Goal: Task Accomplishment & Management: Manage account settings

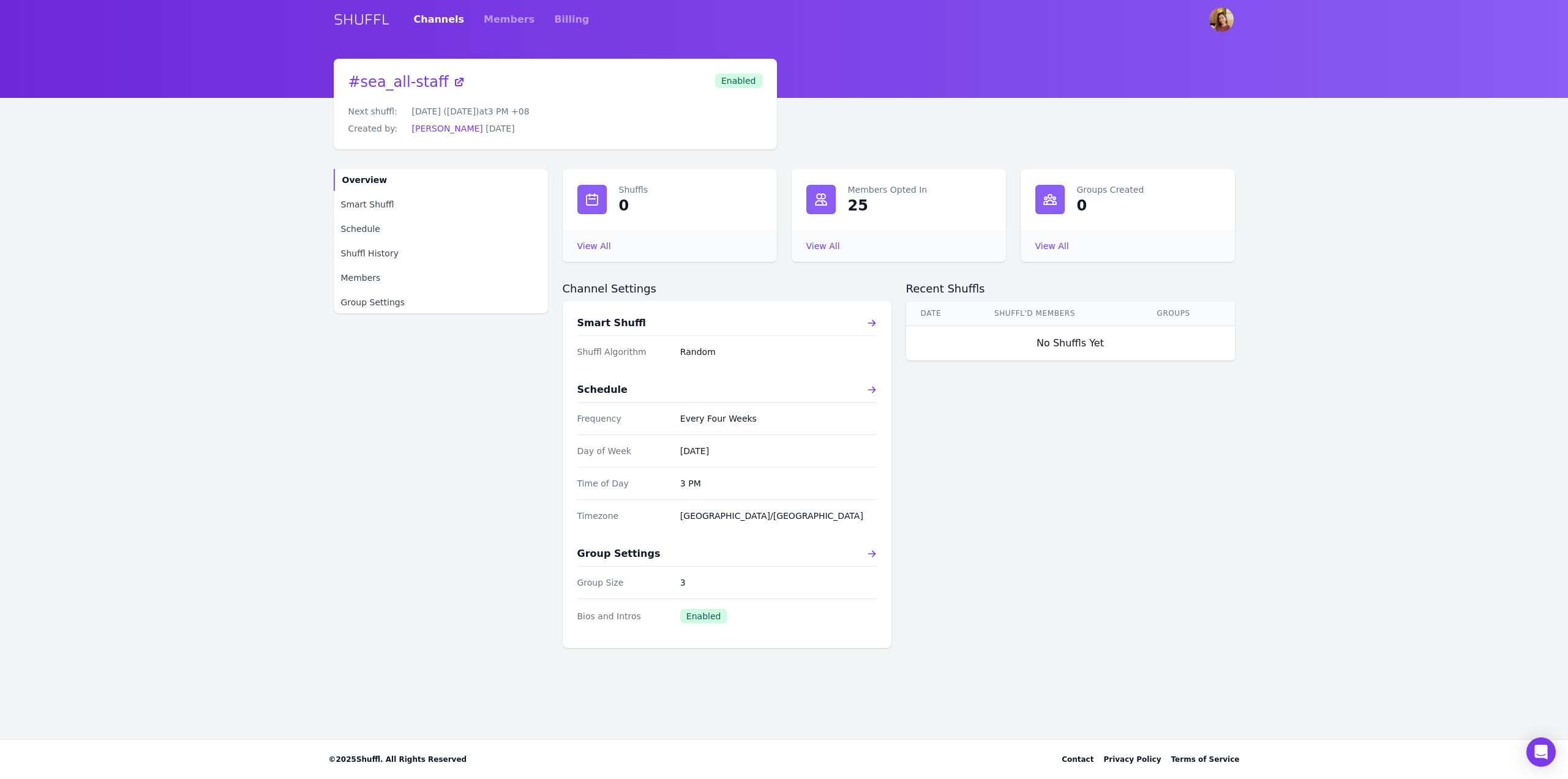
drag, startPoint x: 1028, startPoint y: 480, endPoint x: 1012, endPoint y: 481, distance: 16.0
click at [1028, 480] on div "Recent Shuffls Date Shuffl'd Members Groups No Shuffls Yet" at bounding box center [1070, 465] width 329 height 367
click at [267, 464] on main "# sea_all-staff Next shuffl: [DATE] ([DATE]) at 3 PM +08 Created by: [PERSON_NA…" at bounding box center [784, 400] width 1568 height 681
drag, startPoint x: 241, startPoint y: 254, endPoint x: 268, endPoint y: 251, distance: 27.2
click at [241, 254] on main "# sea_all-staff Next shuffl: [DATE] ([DATE]) at 3 PM +08 Created by: [PERSON_NA…" at bounding box center [784, 400] width 1568 height 681
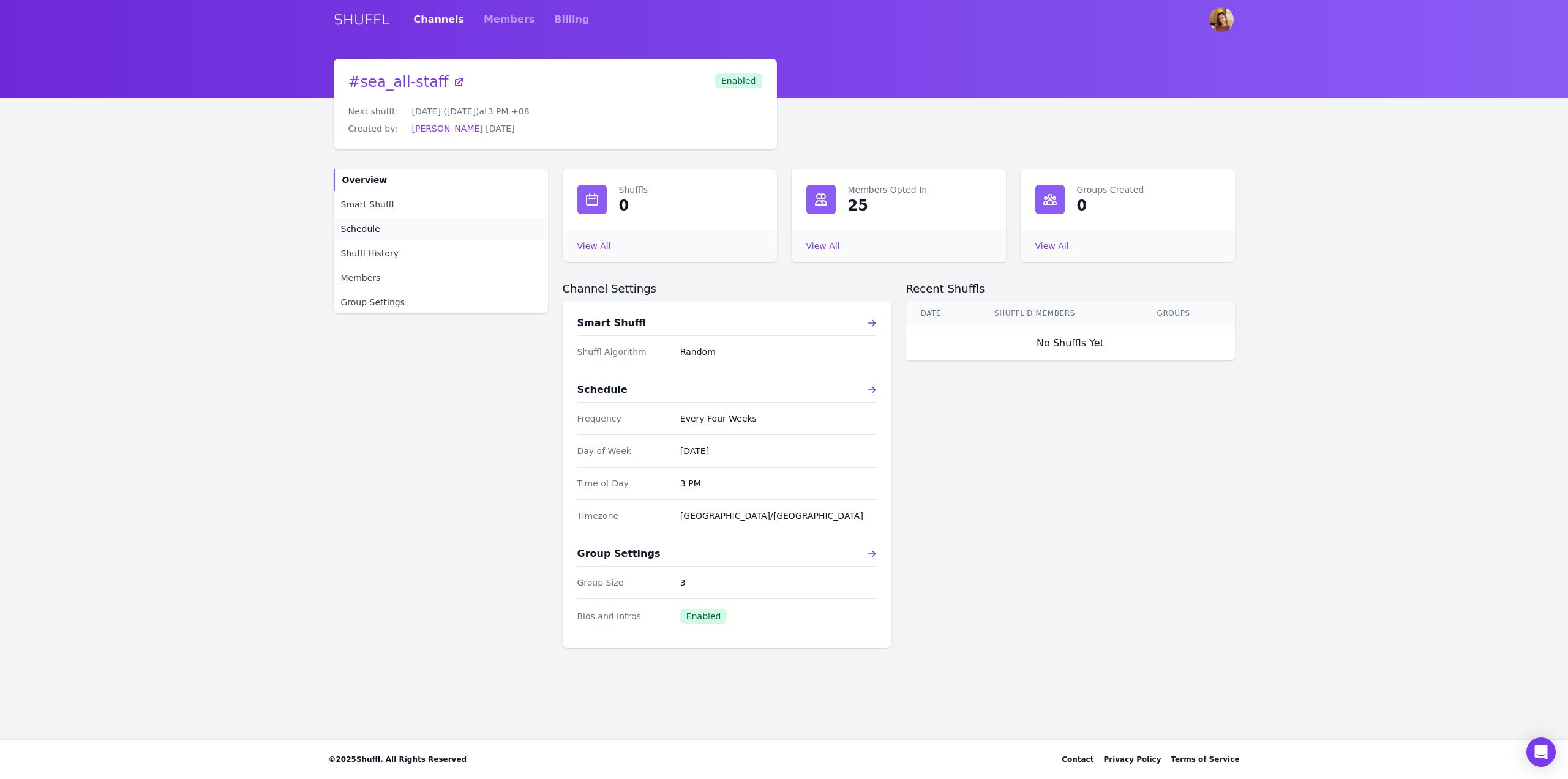
click at [382, 230] on link "Schedule" at bounding box center [441, 228] width 214 height 22
select select "EVERY_FOUR_WEEKS"
select select "3"
select select "pm"
select select "[GEOGRAPHIC_DATA]/[GEOGRAPHIC_DATA]"
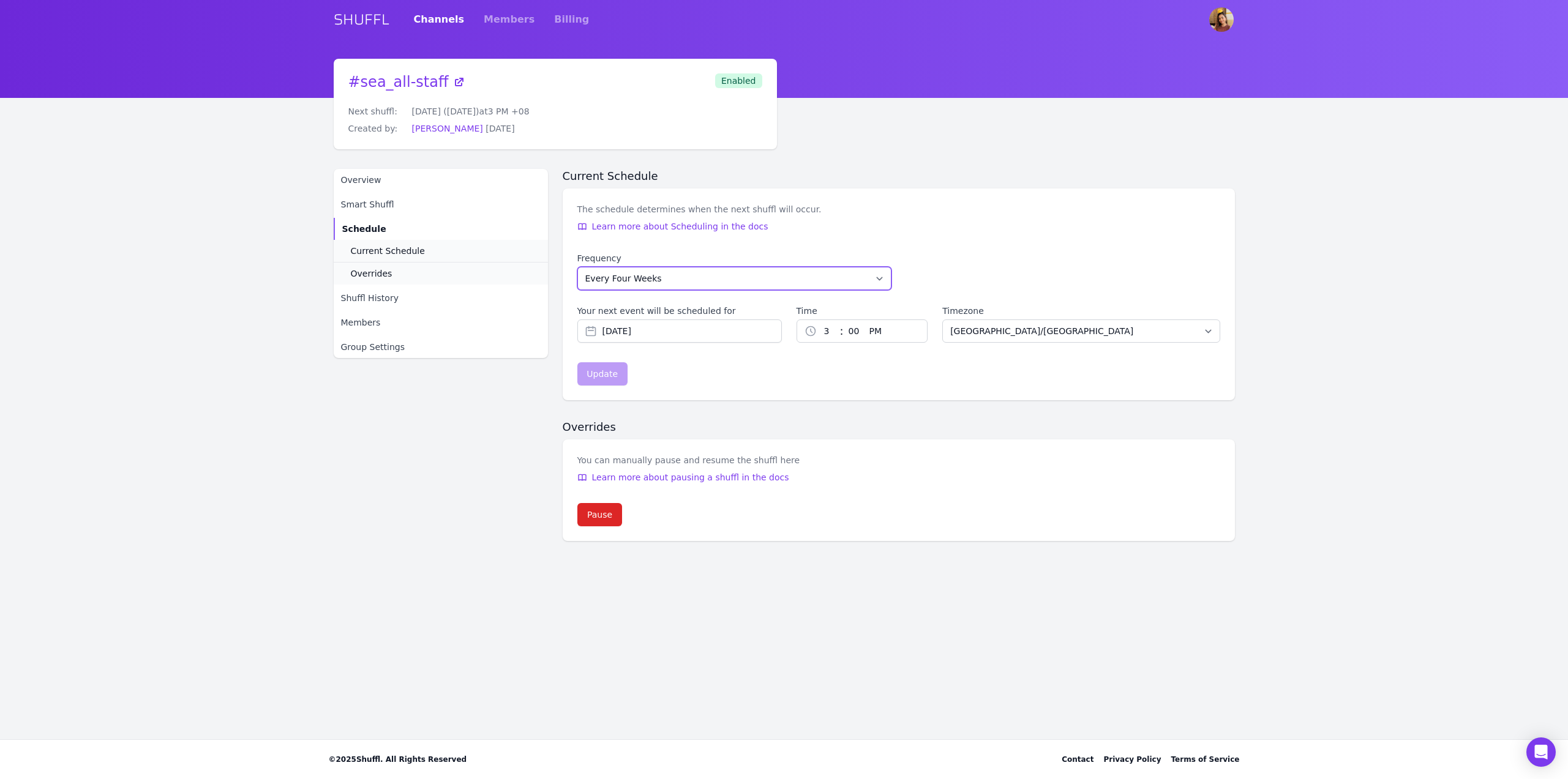
click at [753, 283] on select "Every Week Every Two Weeks Every Three Weeks Every Four Weeks Start Of Every Mo…" at bounding box center [734, 278] width 314 height 23
click at [577, 267] on select "Every Week Every Two Weeks Every Three Weeks Every Four Weeks Start Of Every Mo…" at bounding box center [734, 278] width 314 height 23
click at [394, 255] on span "Current Schedule" at bounding box center [388, 251] width 74 height 12
click at [391, 264] on link "Overrides" at bounding box center [441, 273] width 214 height 22
click at [392, 292] on span "Shuffl History" at bounding box center [370, 298] width 58 height 12
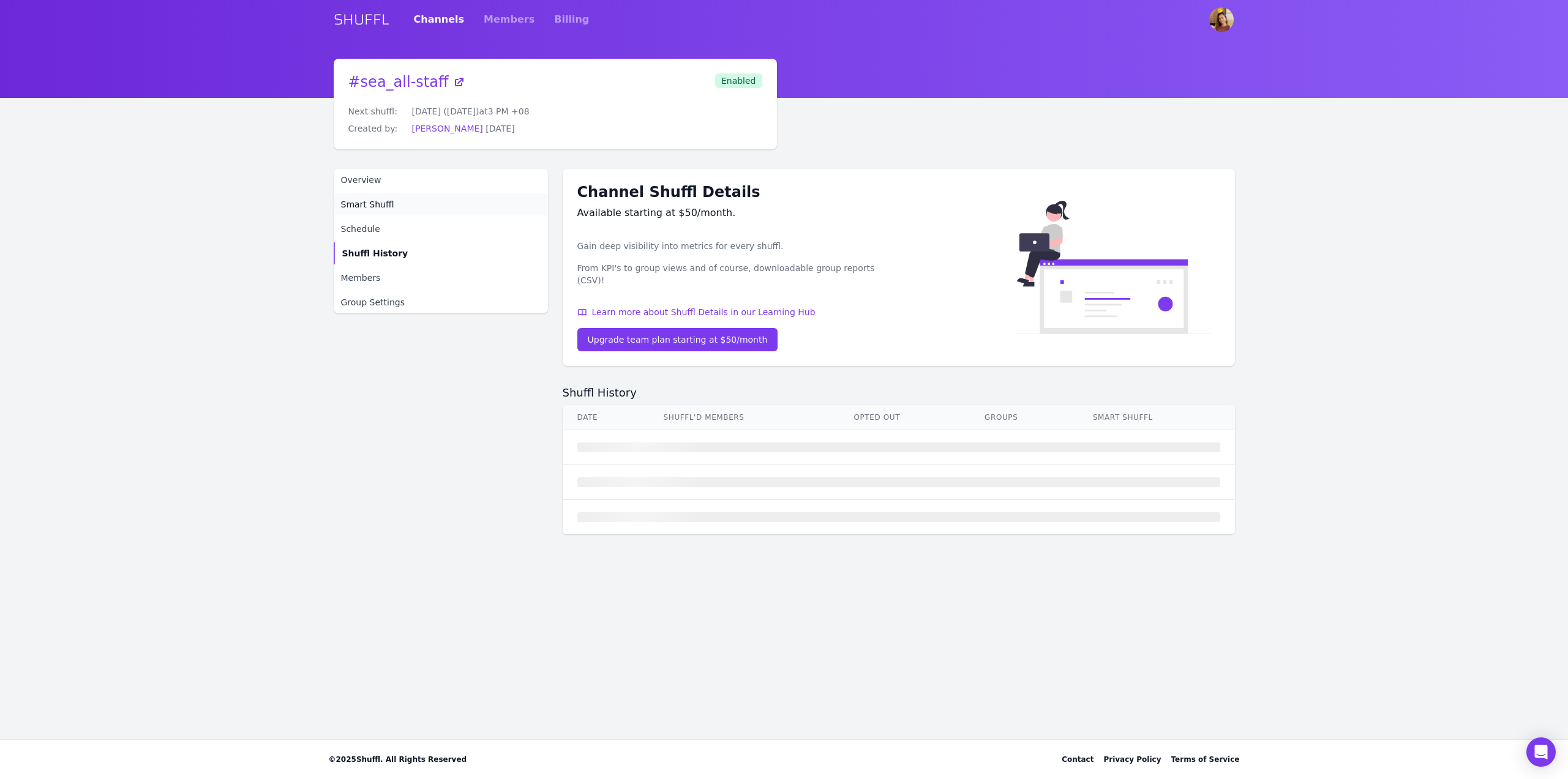
click at [382, 202] on span "Smart Shuffl" at bounding box center [367, 204] width 53 height 12
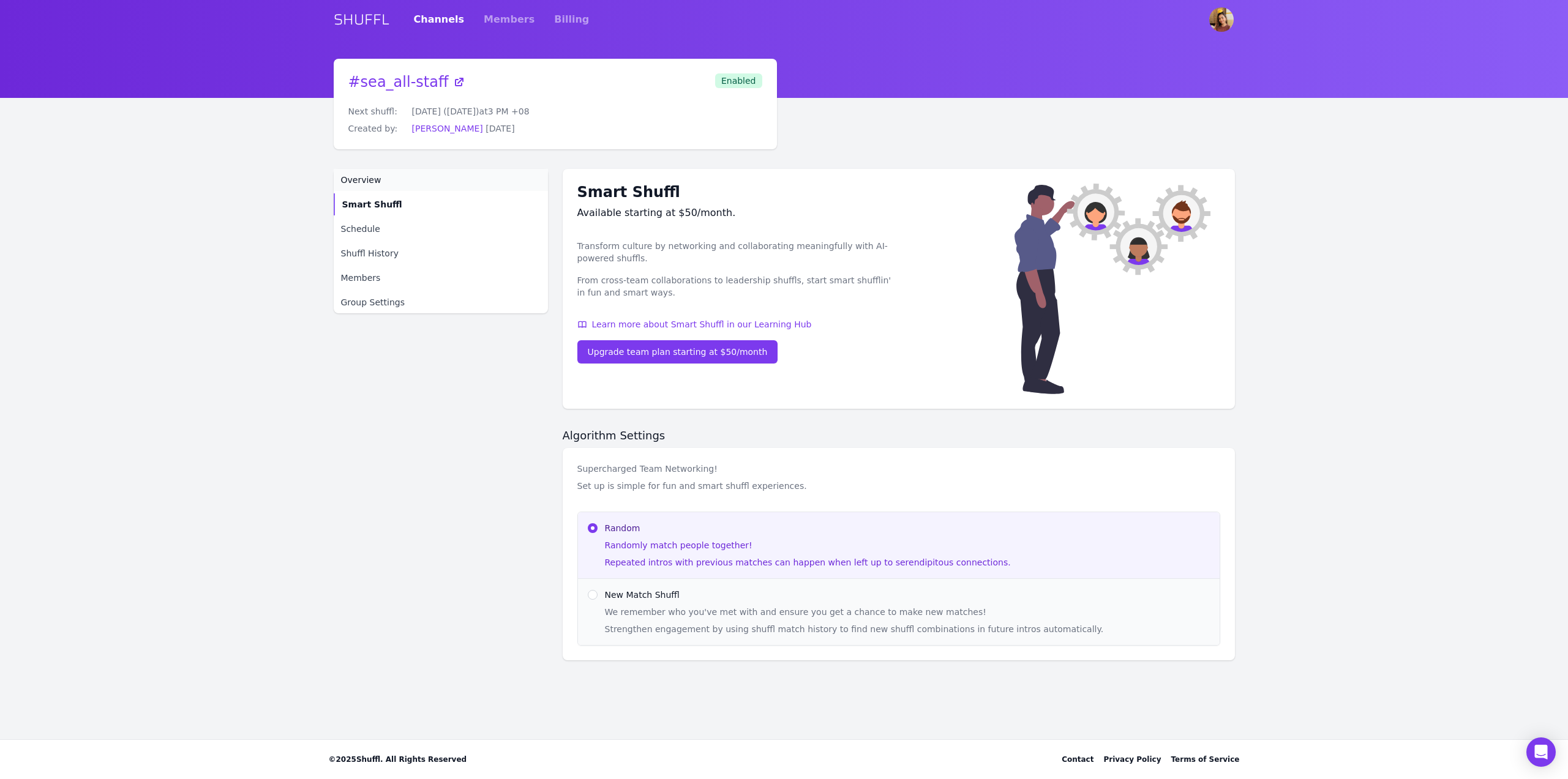
click at [372, 180] on span "Overview" at bounding box center [362, 180] width 40 height 12
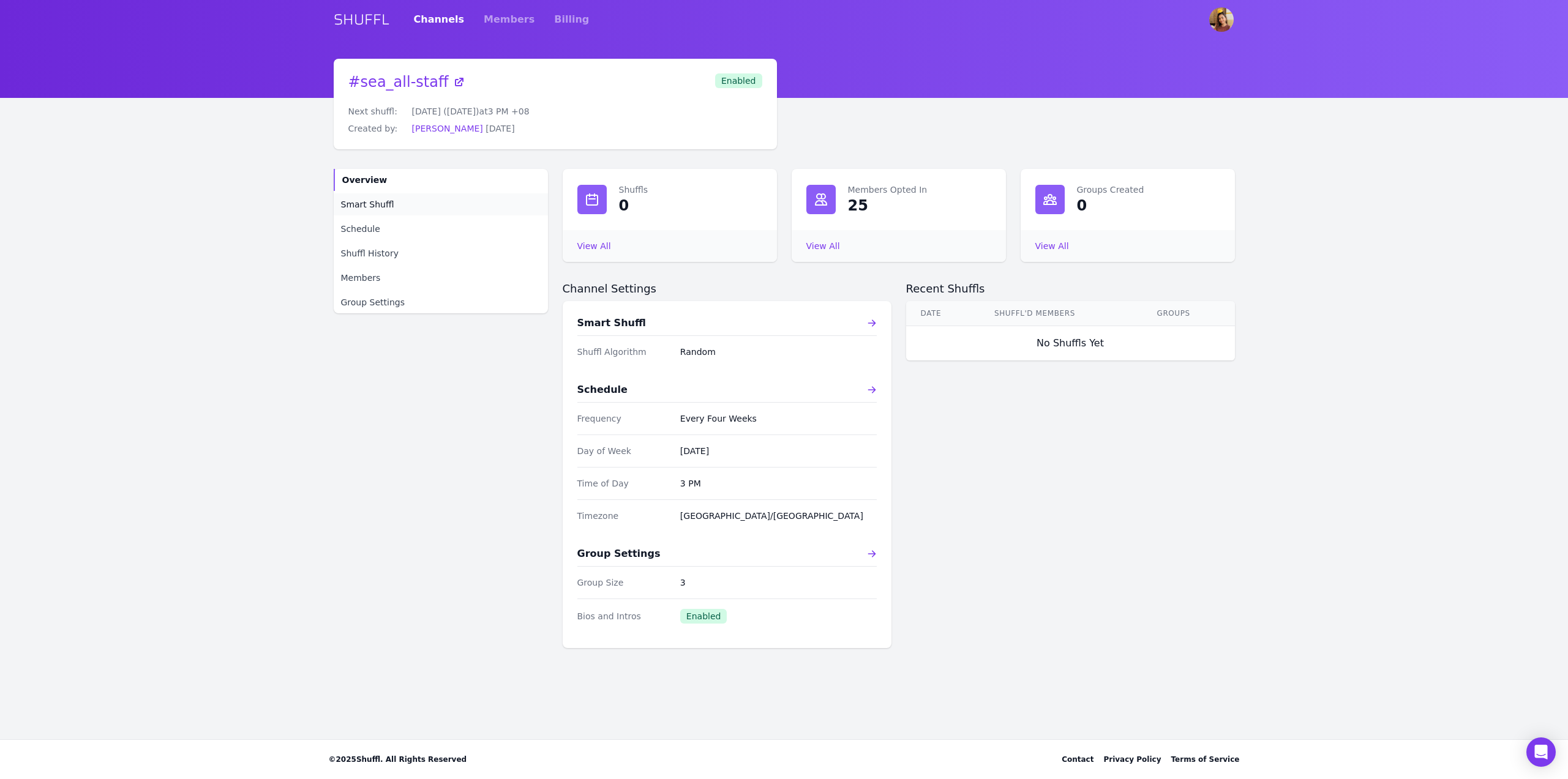
click at [375, 204] on span "Smart Shuffl" at bounding box center [367, 204] width 53 height 12
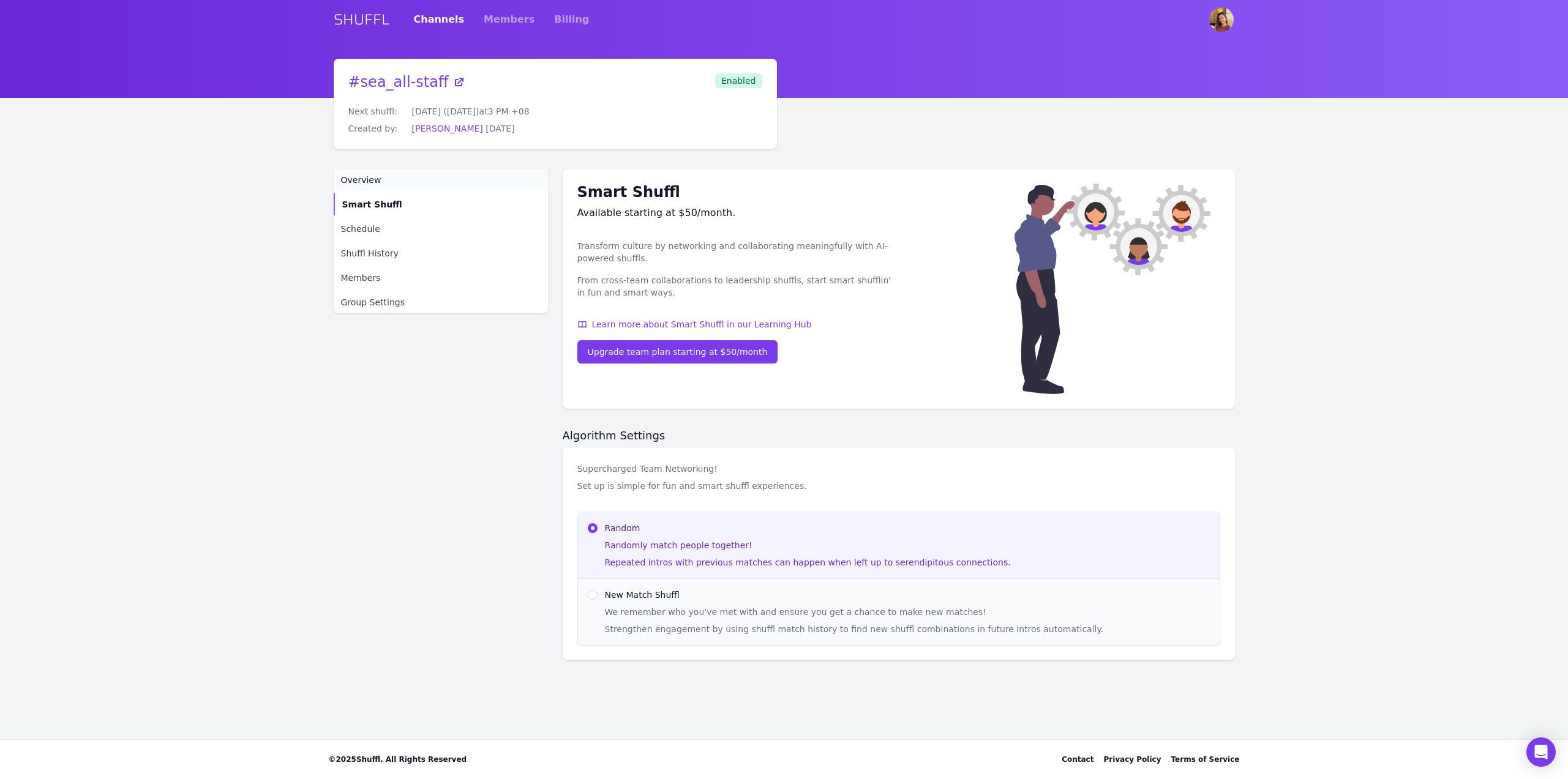
click at [375, 178] on span "Overview" at bounding box center [362, 180] width 40 height 12
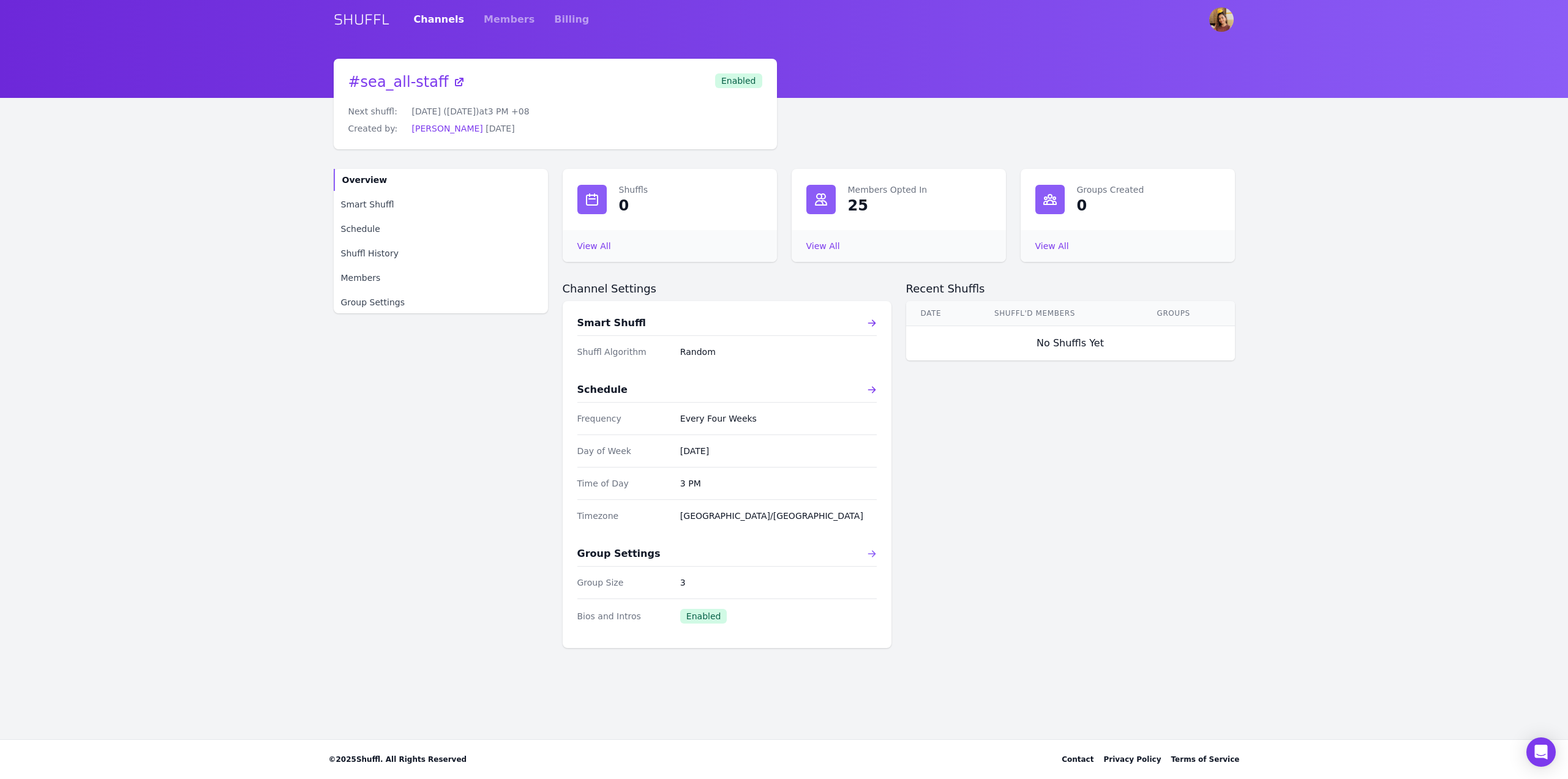
click at [876, 557] on icon at bounding box center [871, 554] width 10 height 10
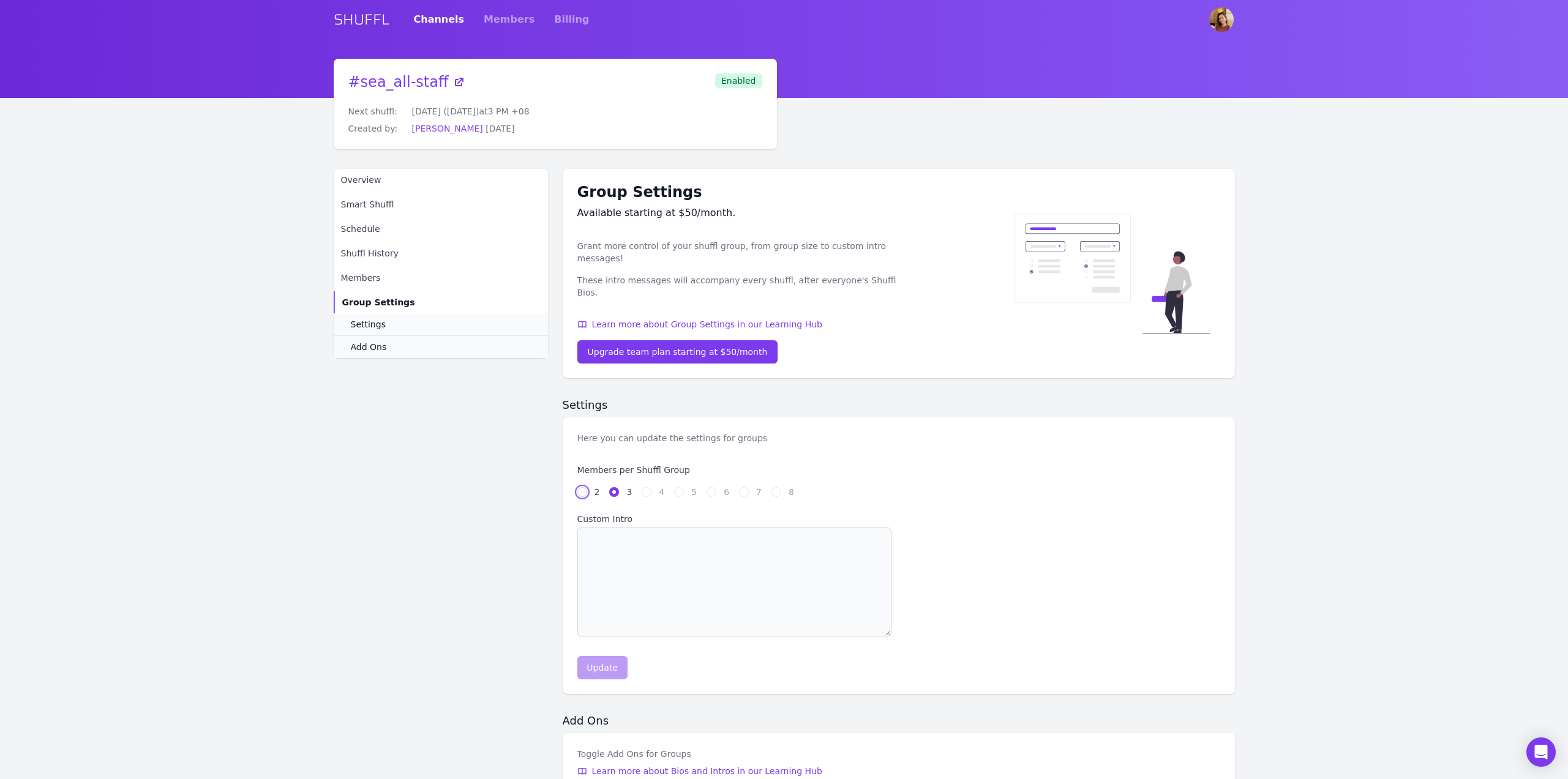
drag, startPoint x: 580, startPoint y: 480, endPoint x: 597, endPoint y: 504, distance: 29.4
click at [580, 487] on input "2" at bounding box center [582, 492] width 10 height 10
radio input "true"
click at [601, 662] on div "Update" at bounding box center [603, 668] width 31 height 12
click at [1220, 22] on img "User menu" at bounding box center [1221, 19] width 25 height 25
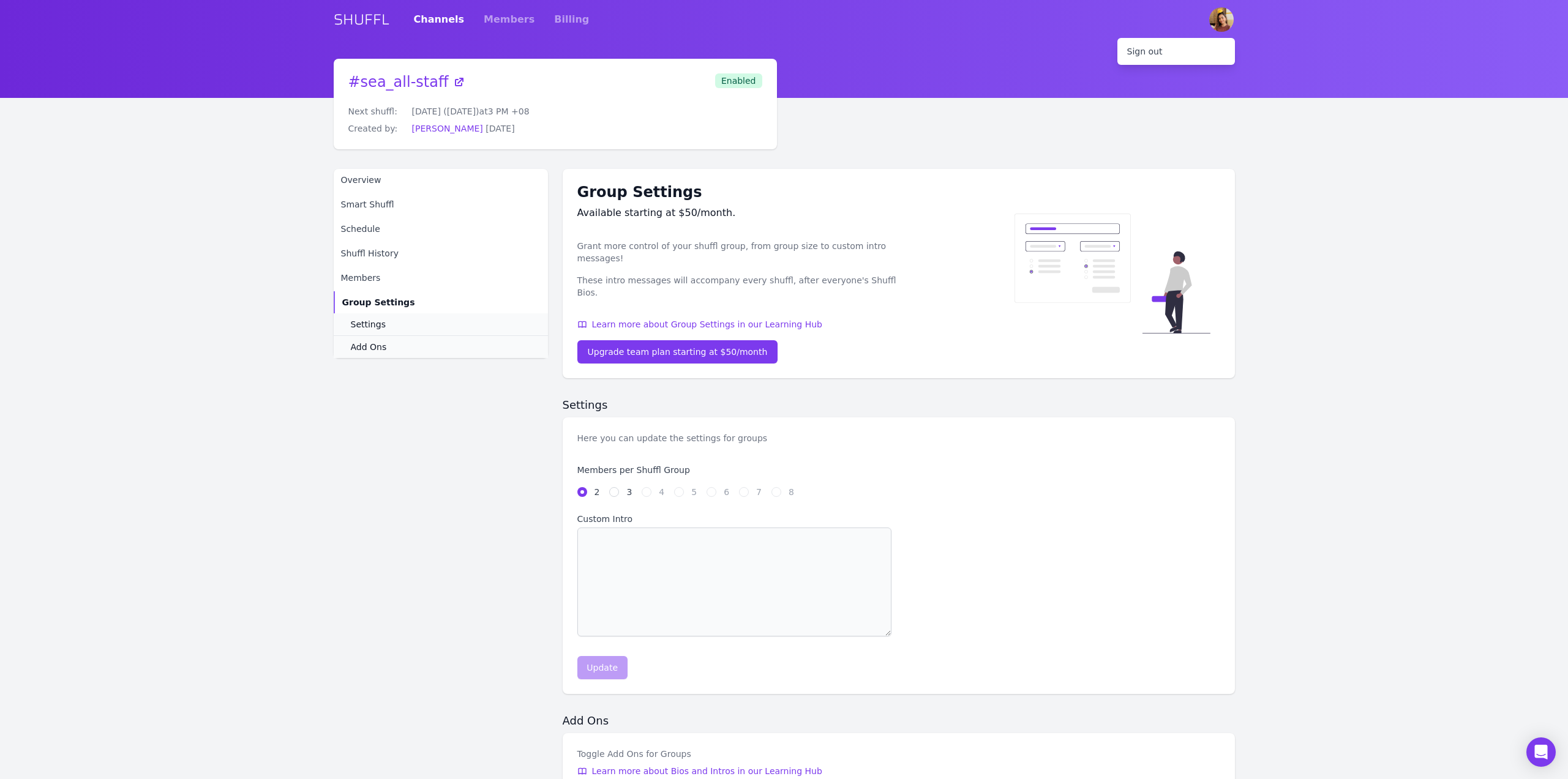
click at [850, 135] on div "# sea_all-staff Next shuffl: [DATE] ([DATE]) at 3 PM +08 Created by: [PERSON_NA…" at bounding box center [784, 464] width 901 height 810
click at [466, 130] on link "[PERSON_NAME]" at bounding box center [448, 128] width 71 height 10
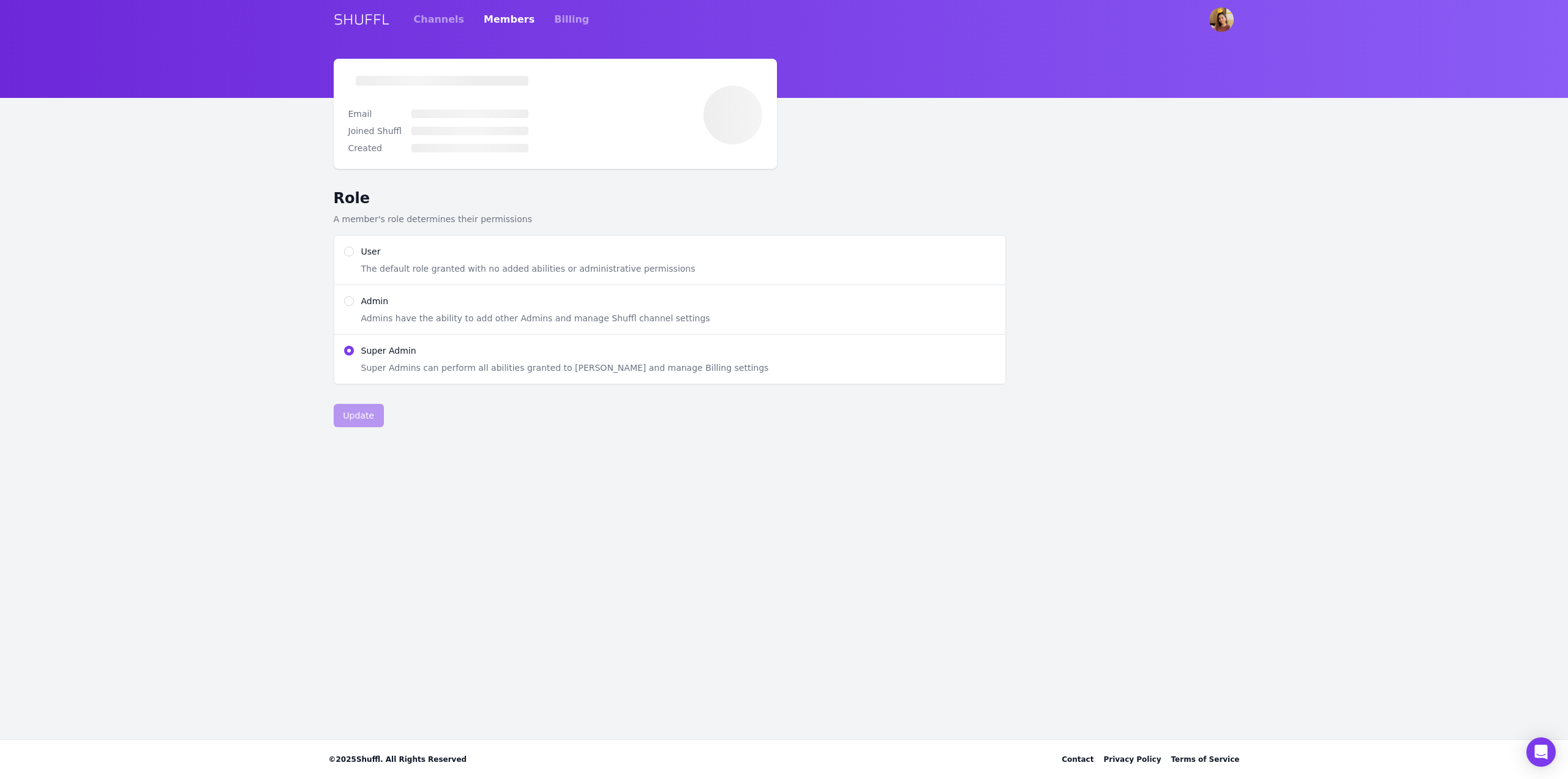
radio input "true"
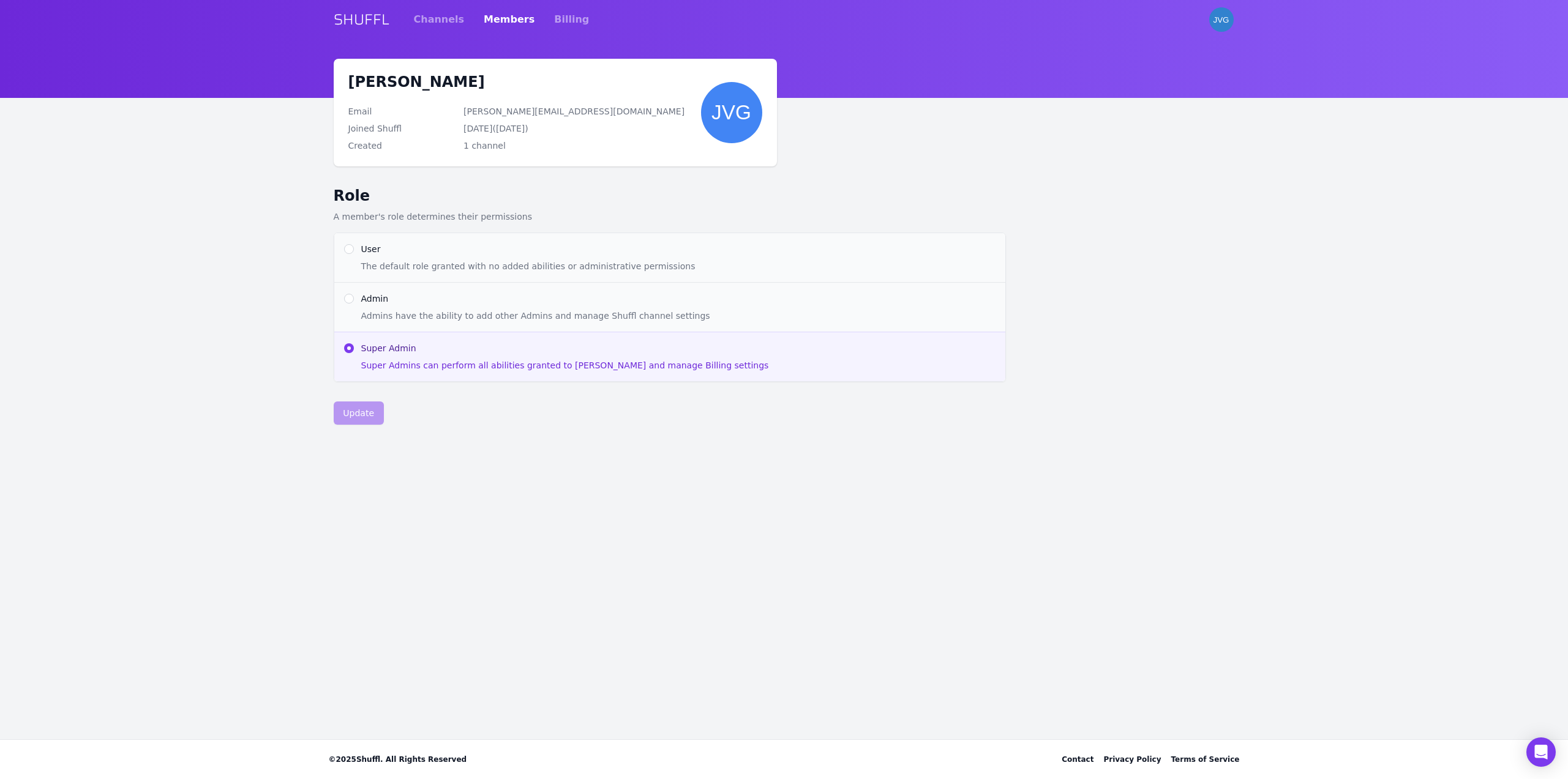
click at [454, 365] on span "Super Admins can perform all abilities granted to [PERSON_NAME] and manage Bill…" at bounding box center [679, 365] width 635 height 12
click at [354, 353] on input "Super Admin Super Admins can perform all abilities granted to Admins and manage…" at bounding box center [349, 348] width 10 height 10
click at [492, 22] on link "Members" at bounding box center [509, 19] width 51 height 34
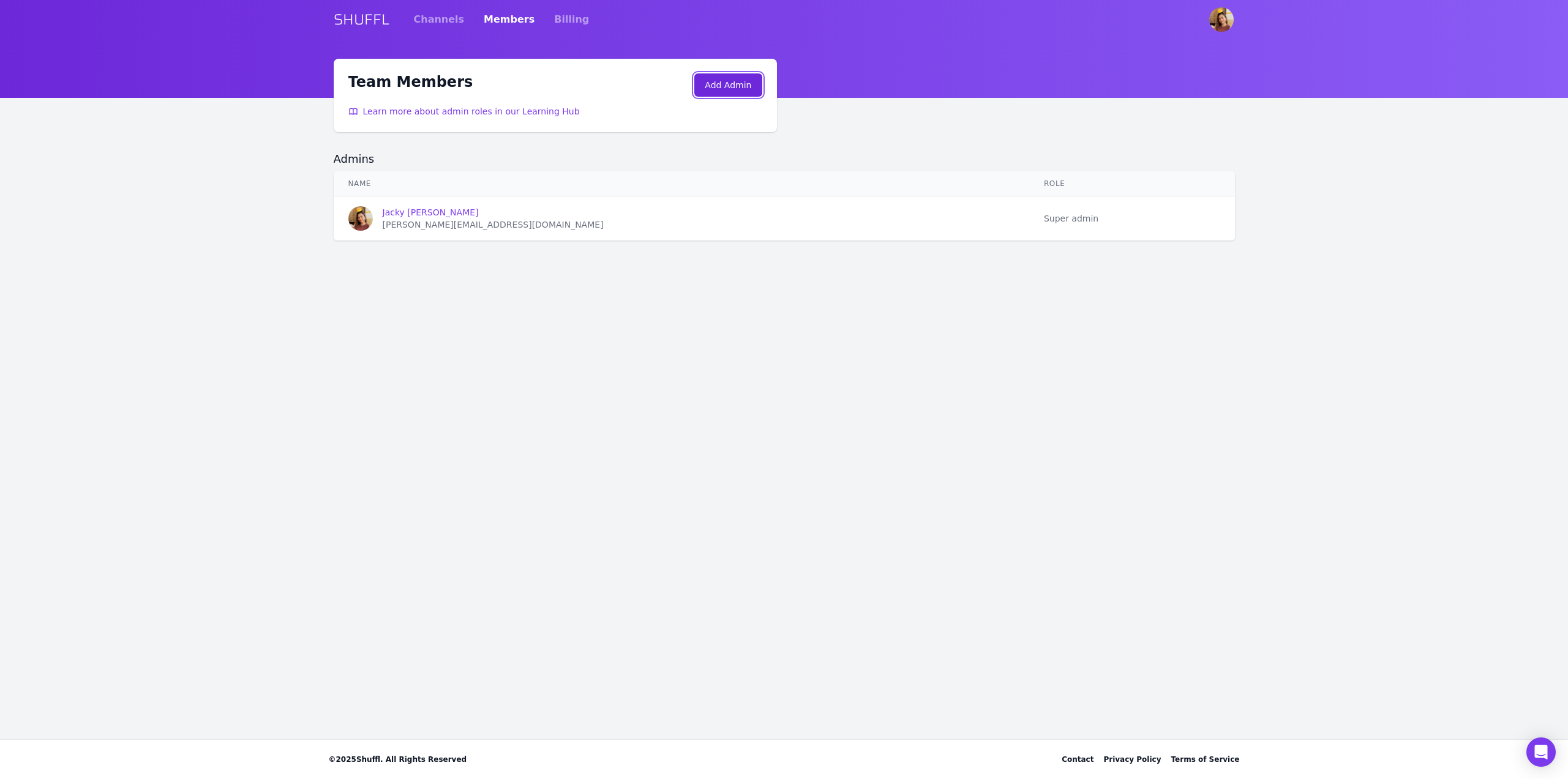
click at [742, 93] on link "Add Admin" at bounding box center [728, 85] width 67 height 23
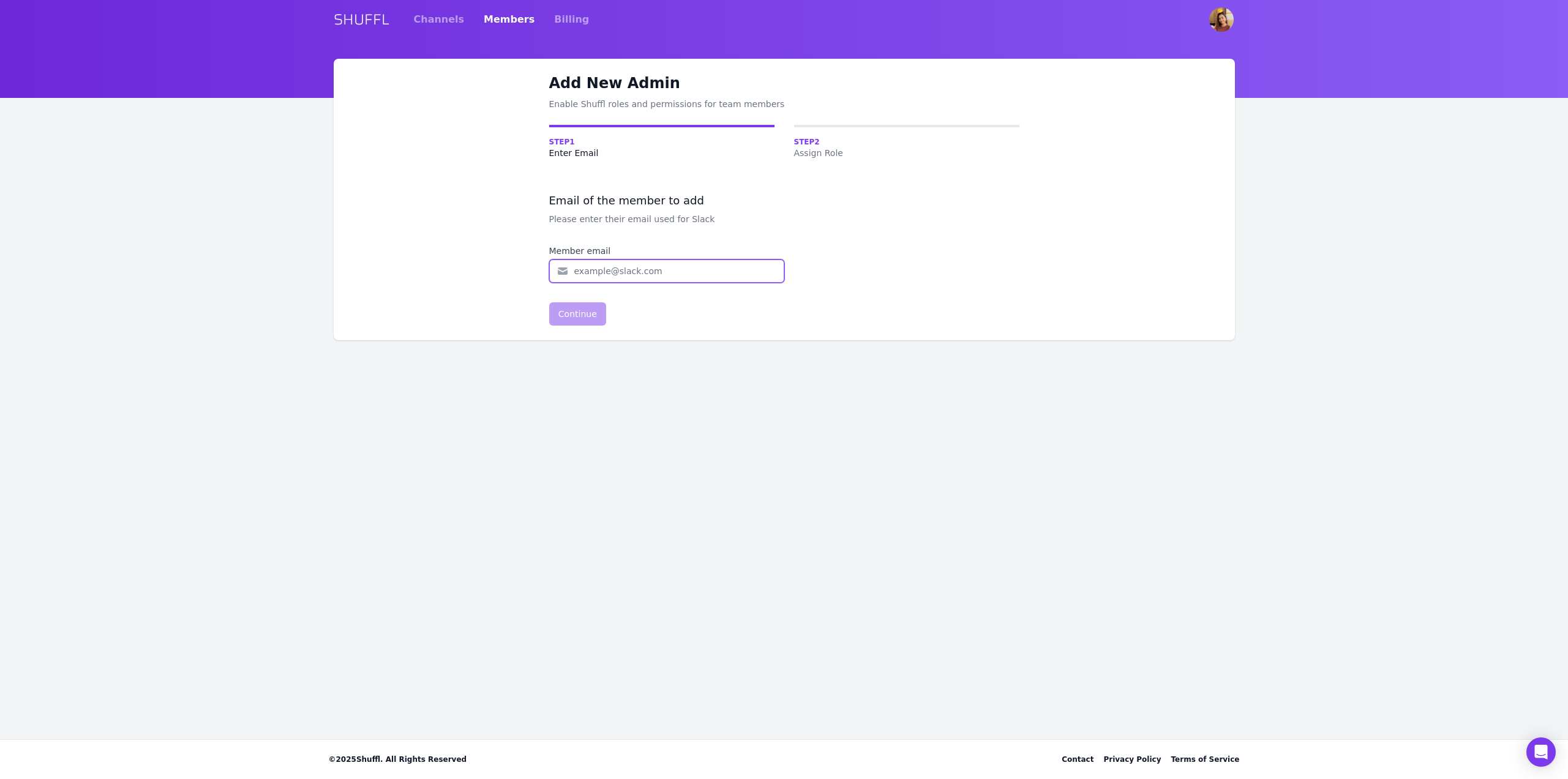
click at [646, 277] on input "email" at bounding box center [667, 271] width 235 height 23
type input "[PERSON_NAME][EMAIL_ADDRESS][DOMAIN_NAME]"
click at [581, 305] on button "Continue" at bounding box center [578, 314] width 58 height 23
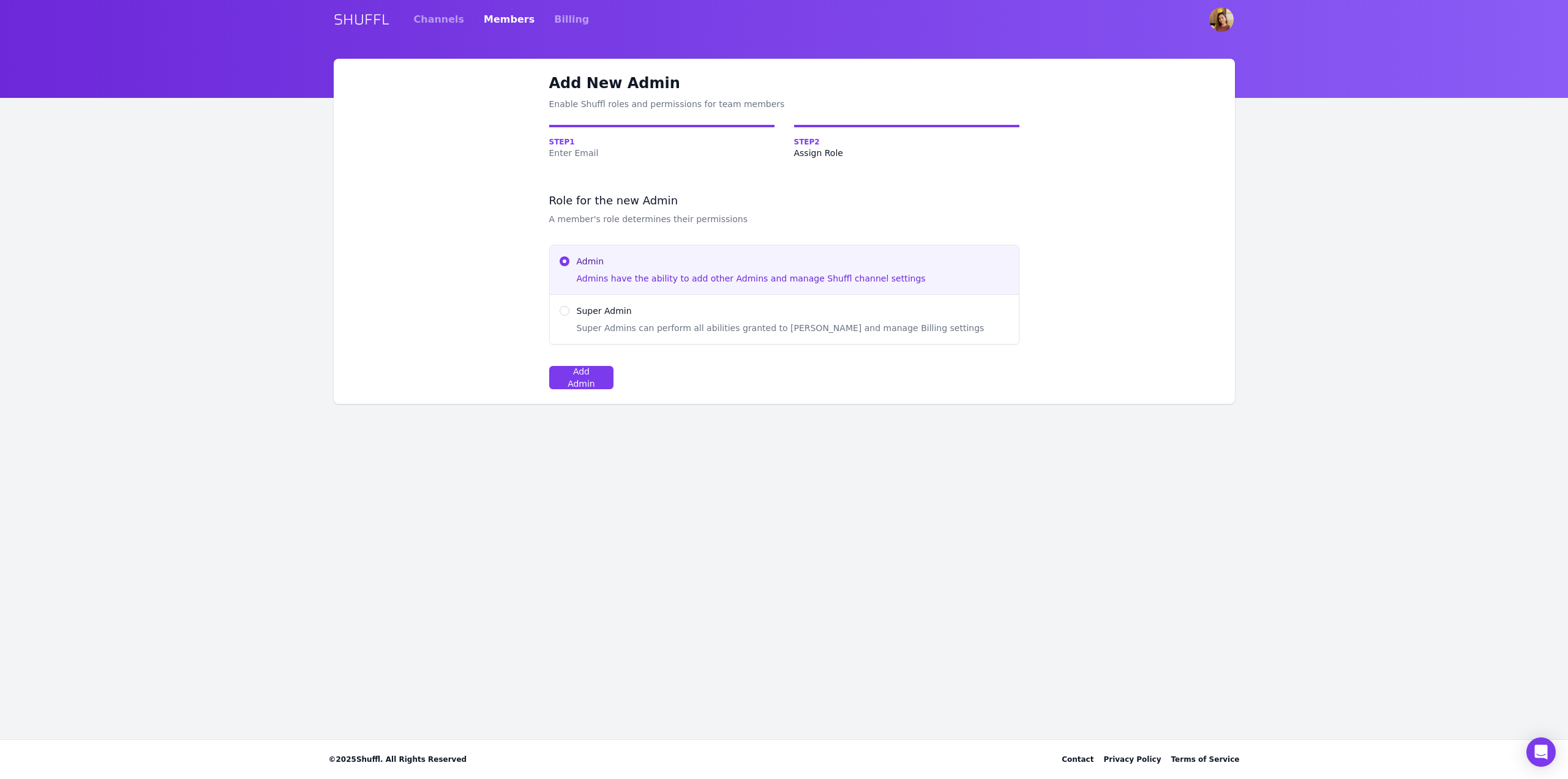
drag, startPoint x: 592, startPoint y: 323, endPoint x: 602, endPoint y: 338, distance: 18.0
click at [593, 323] on span "Super Admins can perform all abilities granted to [PERSON_NAME] and manage Bill…" at bounding box center [793, 328] width 433 height 12
click at [570, 316] on input "Super Admin Super Admins can perform all abilities granted to Admins and manage…" at bounding box center [564, 311] width 10 height 10
radio input "true"
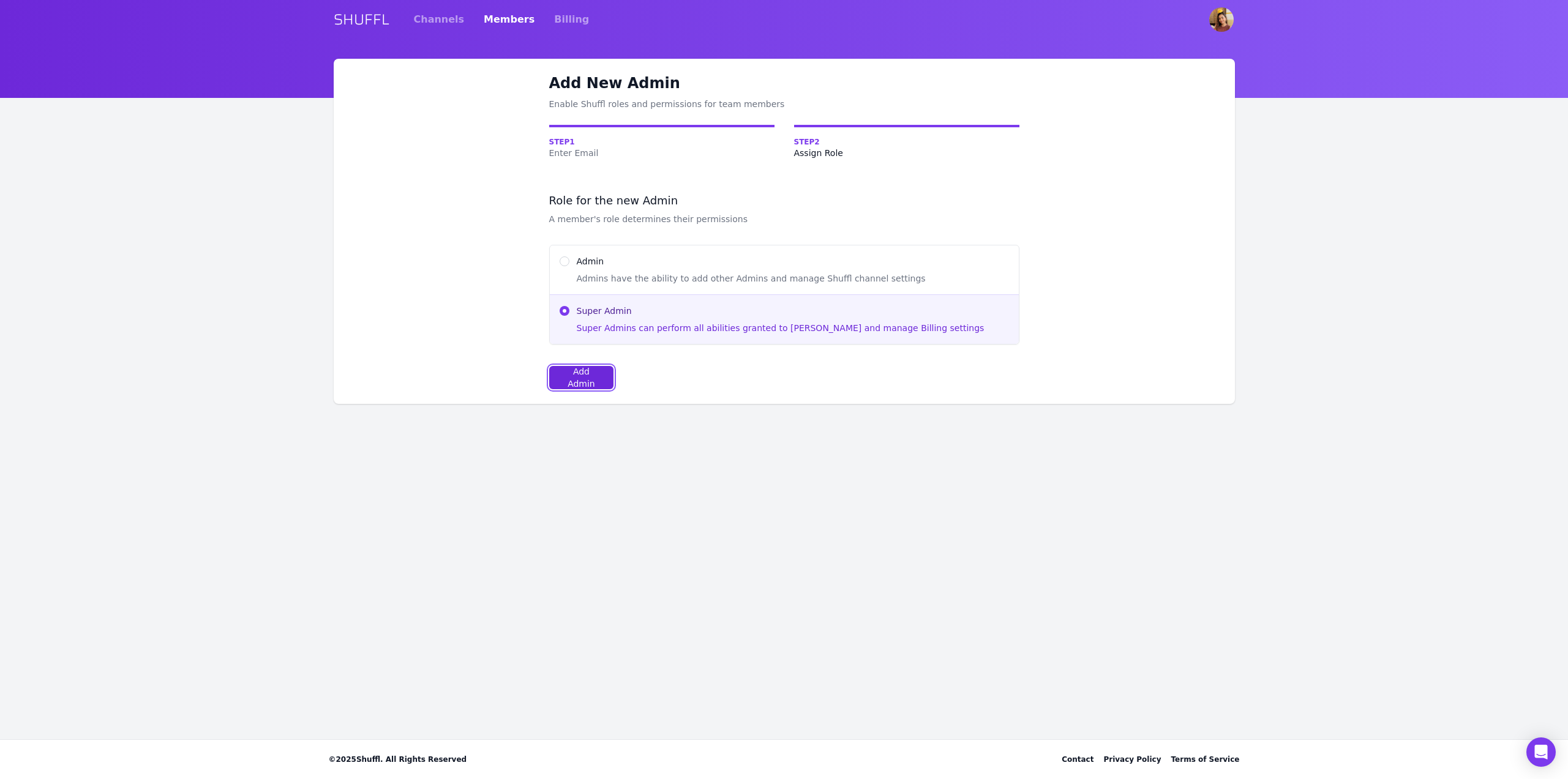
click at [593, 379] on div "Add Admin" at bounding box center [582, 377] width 44 height 25
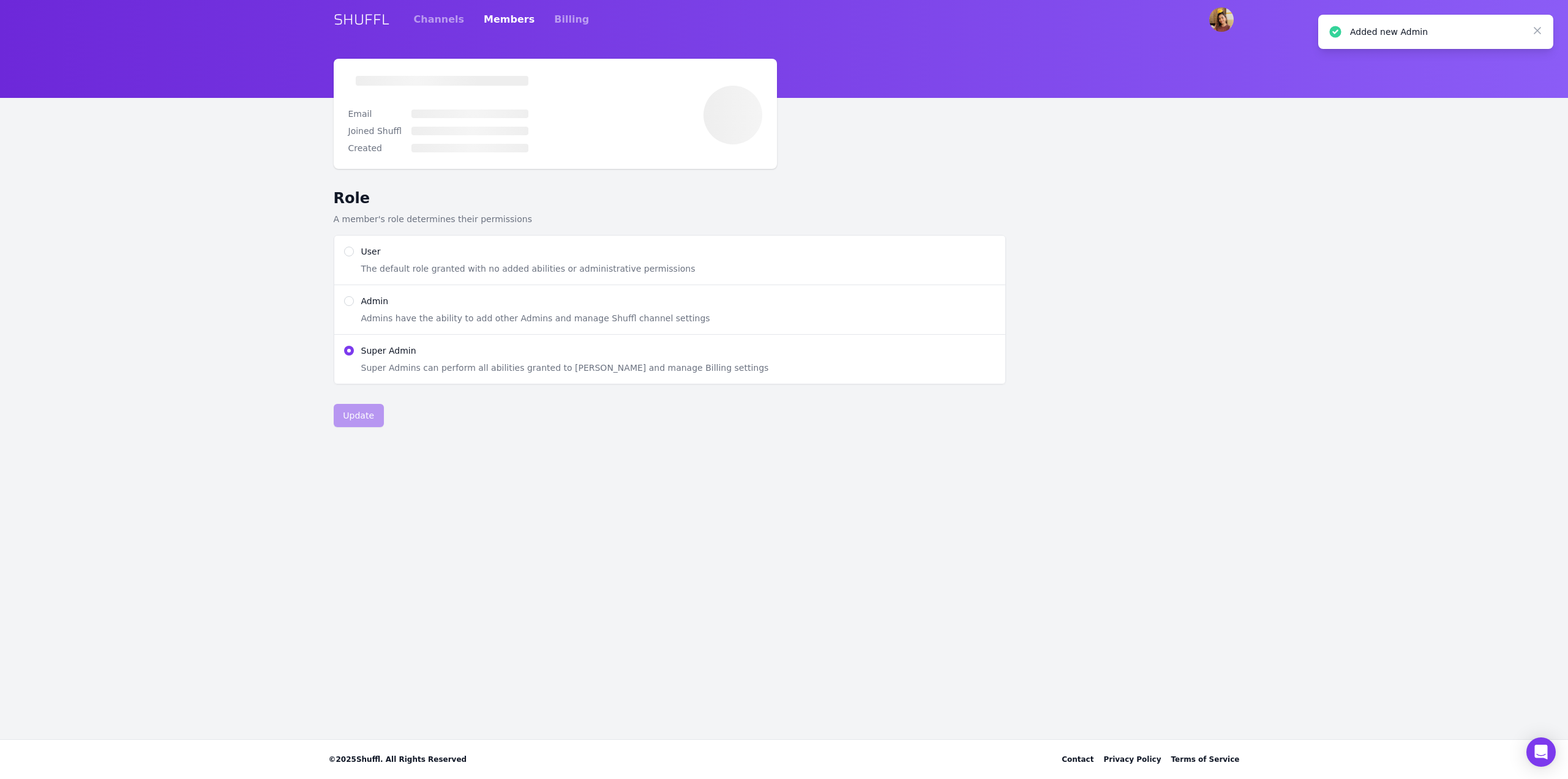
radio input "true"
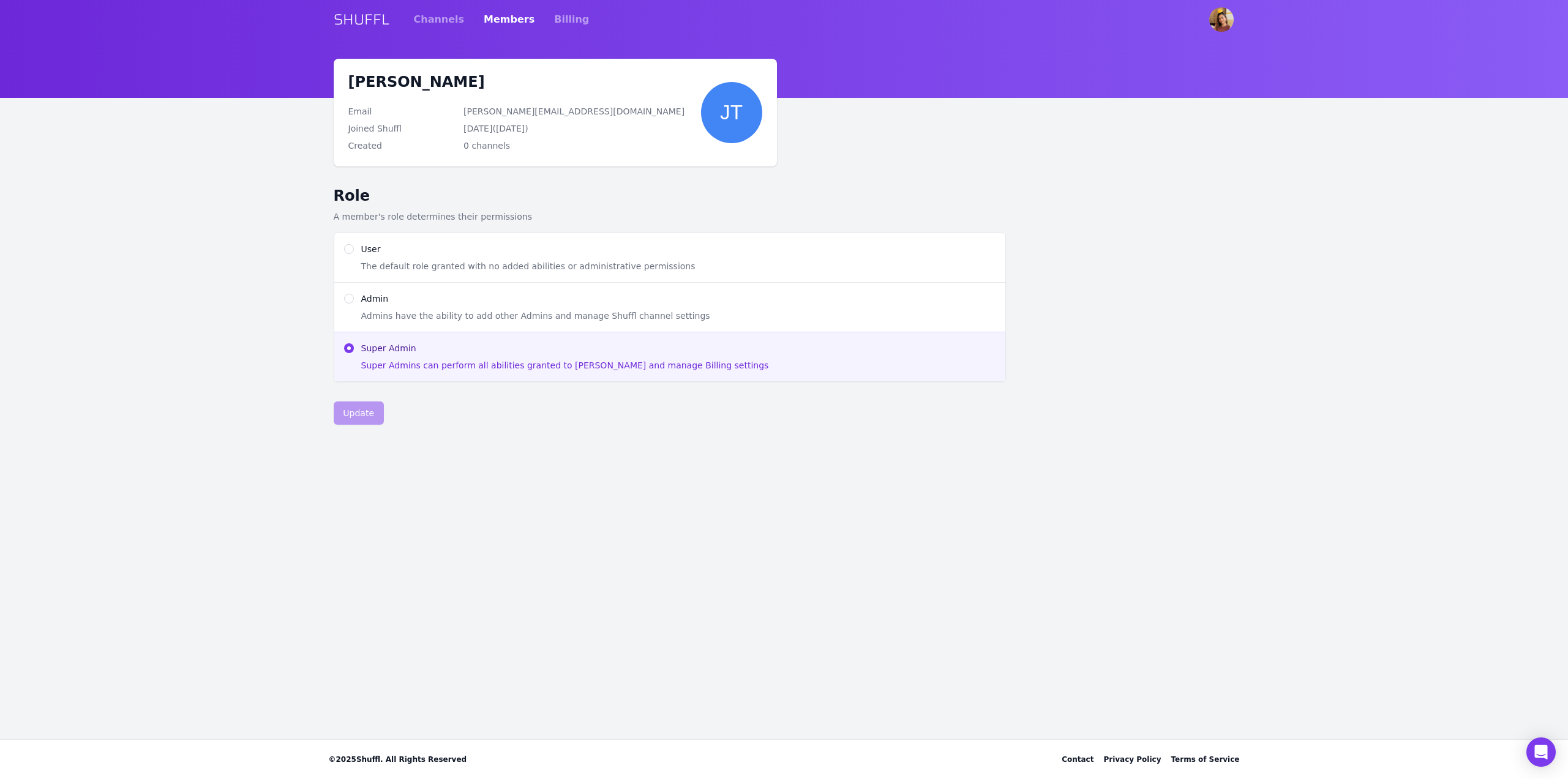
click at [375, 14] on link "SHUFFL" at bounding box center [362, 19] width 55 height 19
